Goal: Find specific page/section: Find specific page/section

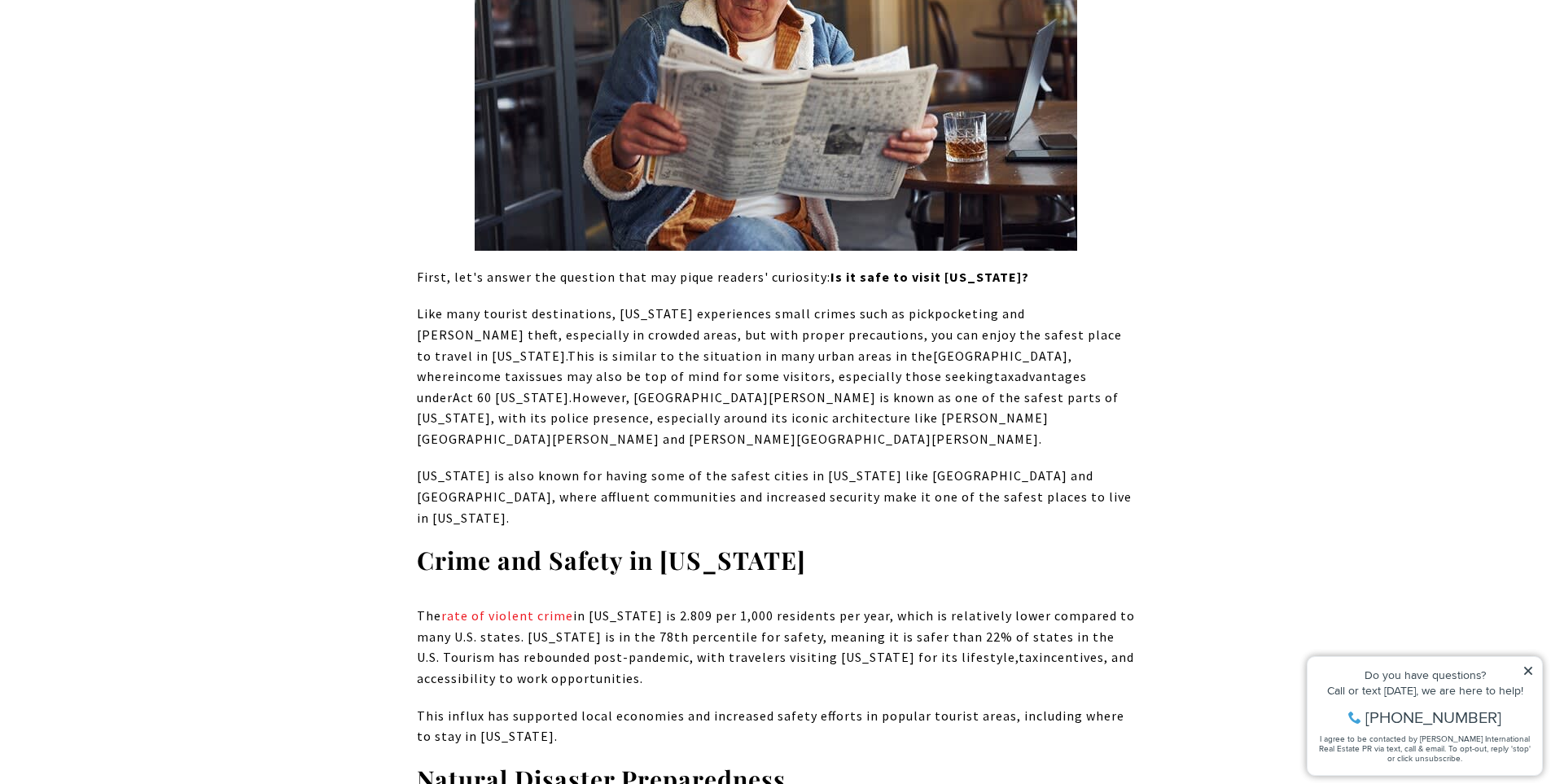
scroll to position [1709, 0]
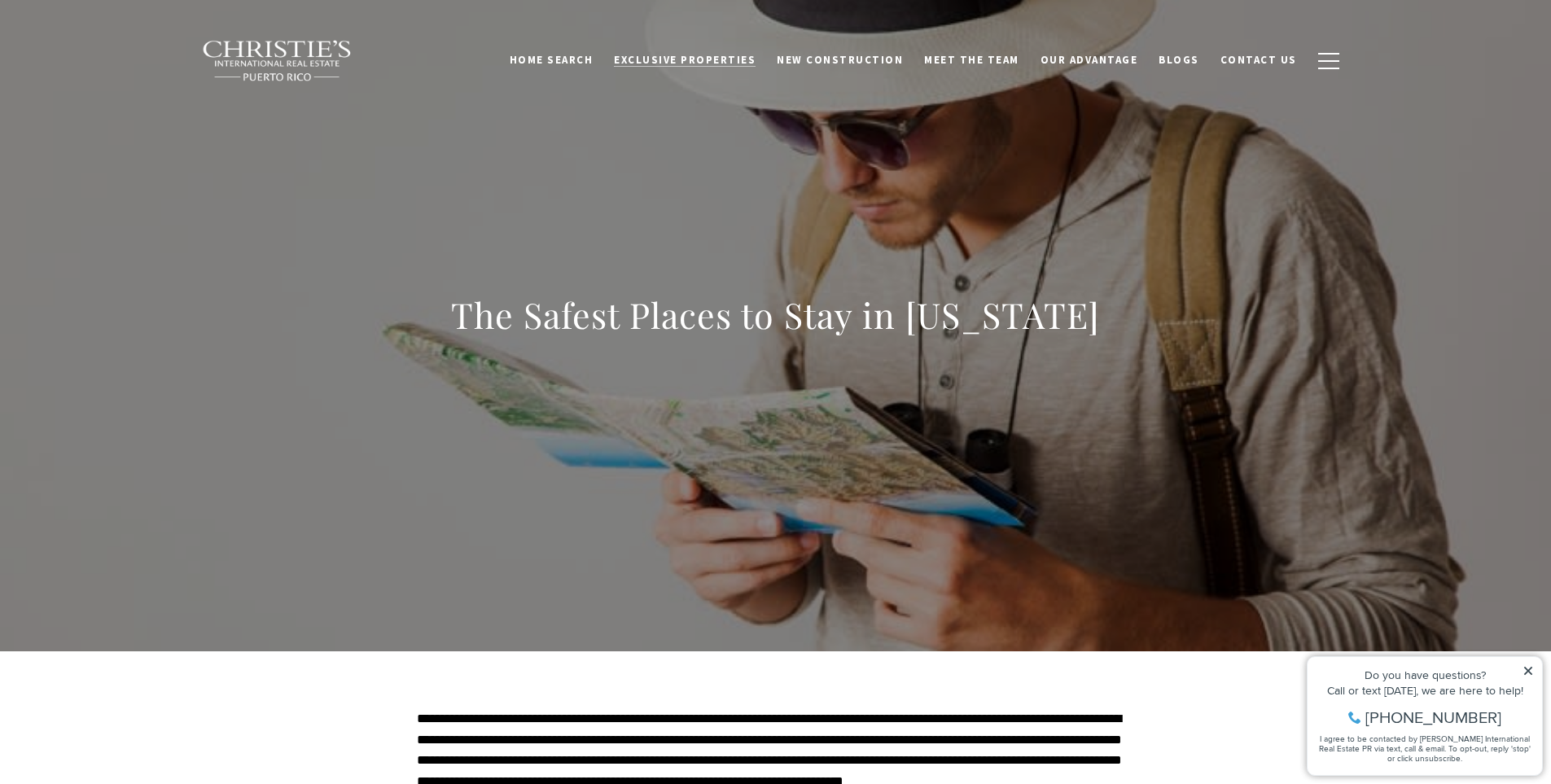
click at [749, 63] on span "Exclusive Properties" at bounding box center [684, 59] width 141 height 14
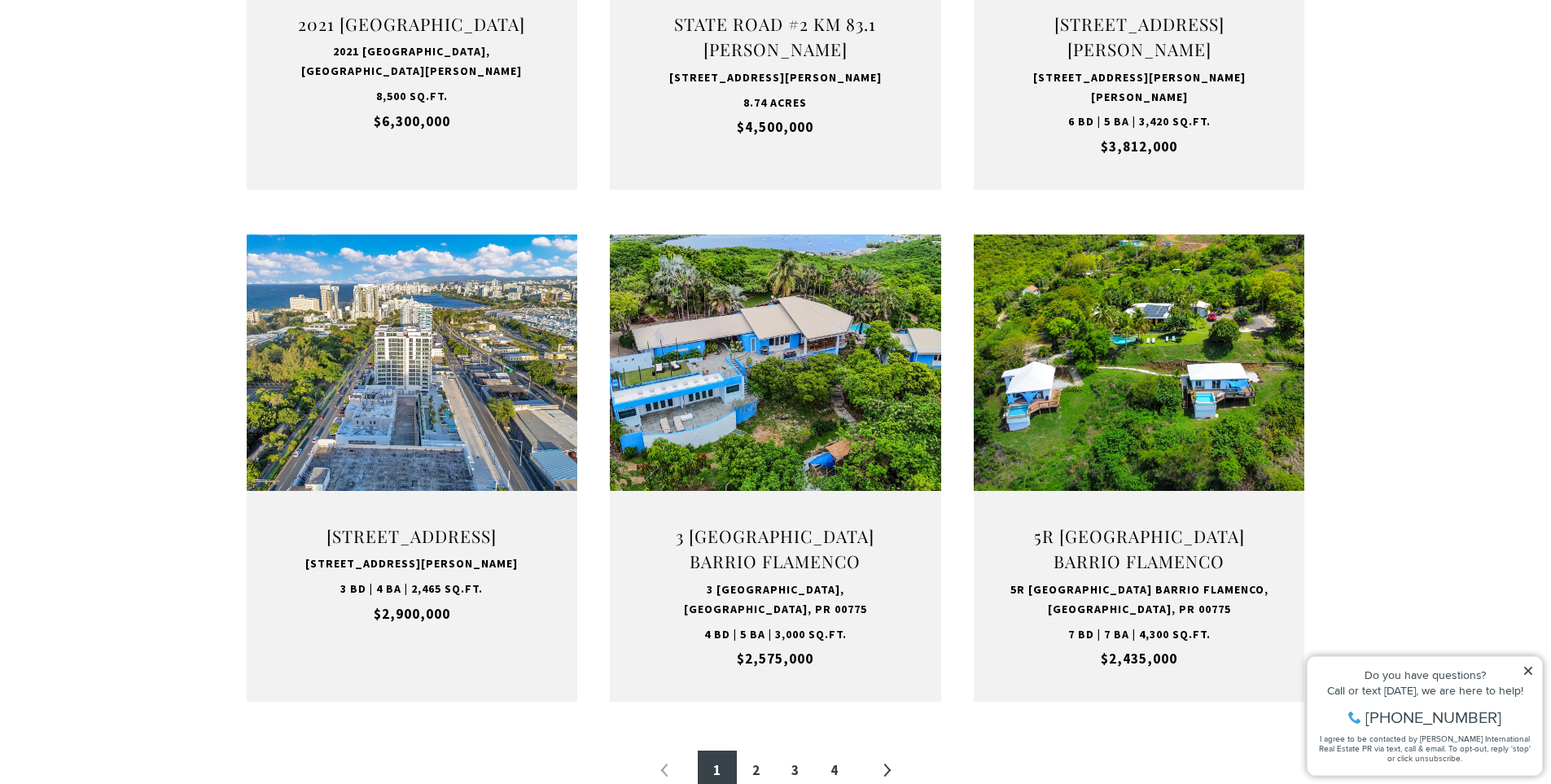
scroll to position [1465, 0]
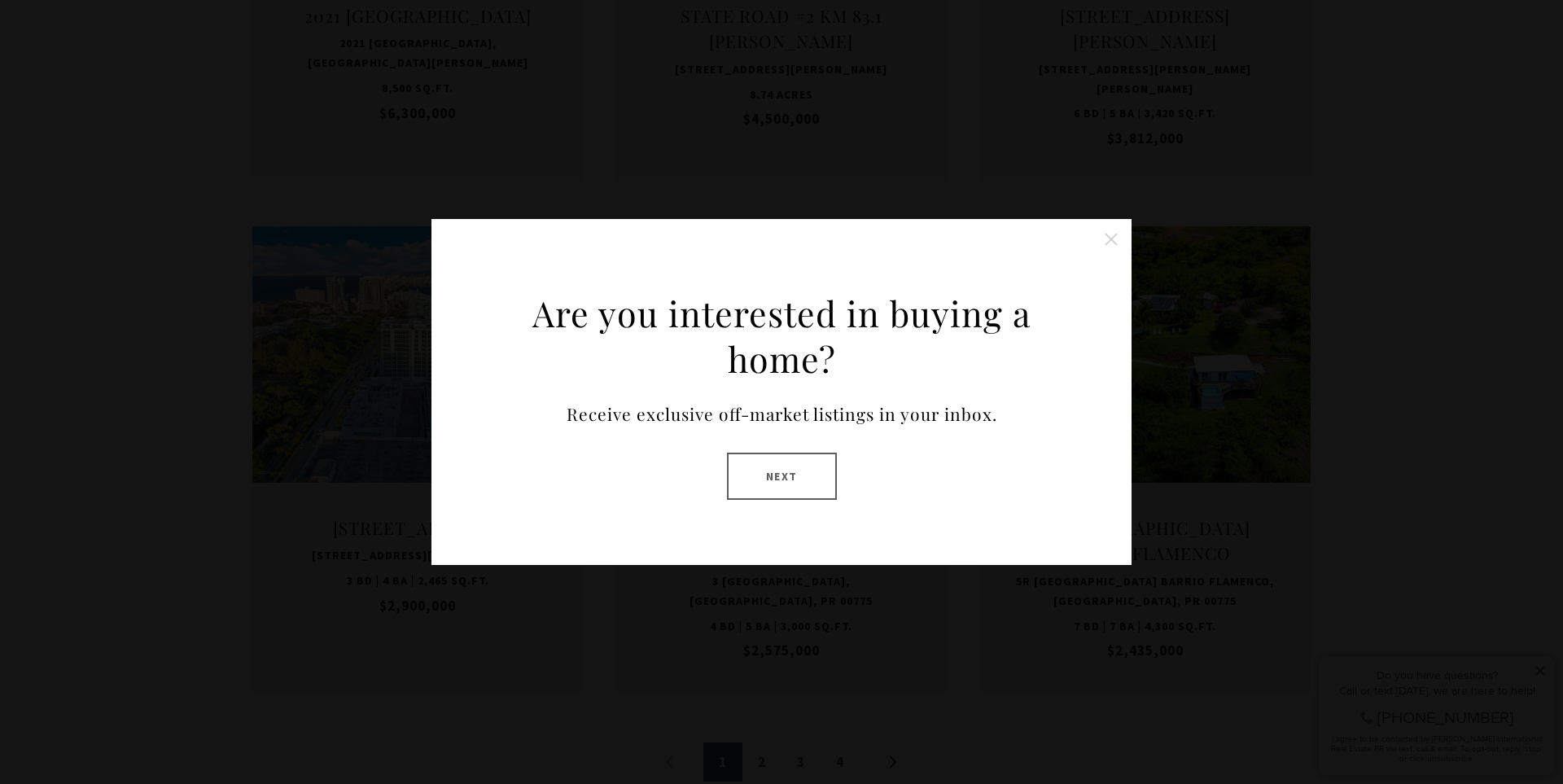
click at [877, 84] on div "Are you interested in buying a home? Receive exclusive off-market listings in y…" at bounding box center [781, 392] width 1563 height 784
